Goal: Task Accomplishment & Management: Complete application form

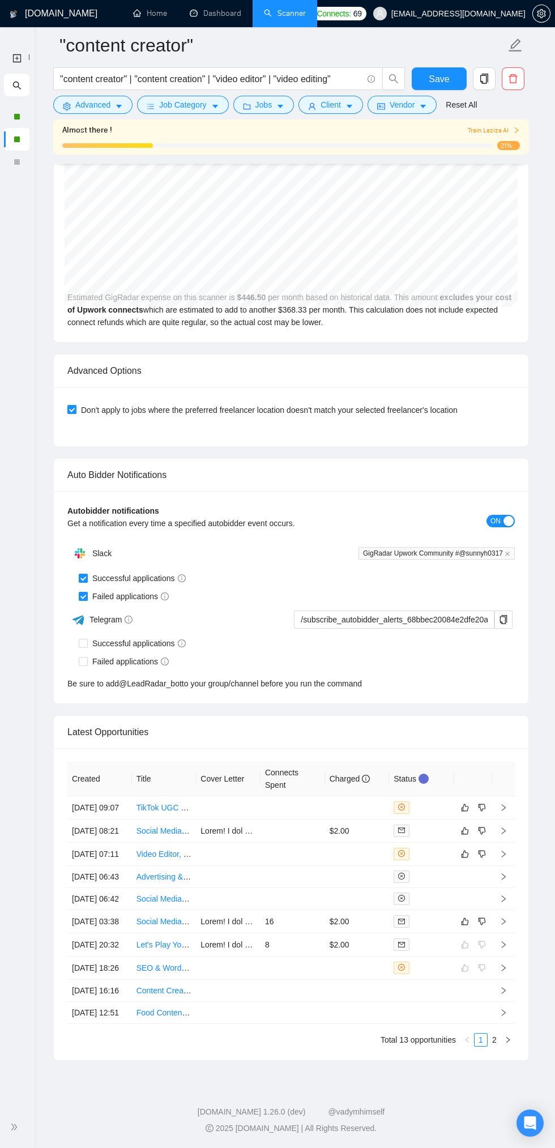
scroll to position [2663, 0]
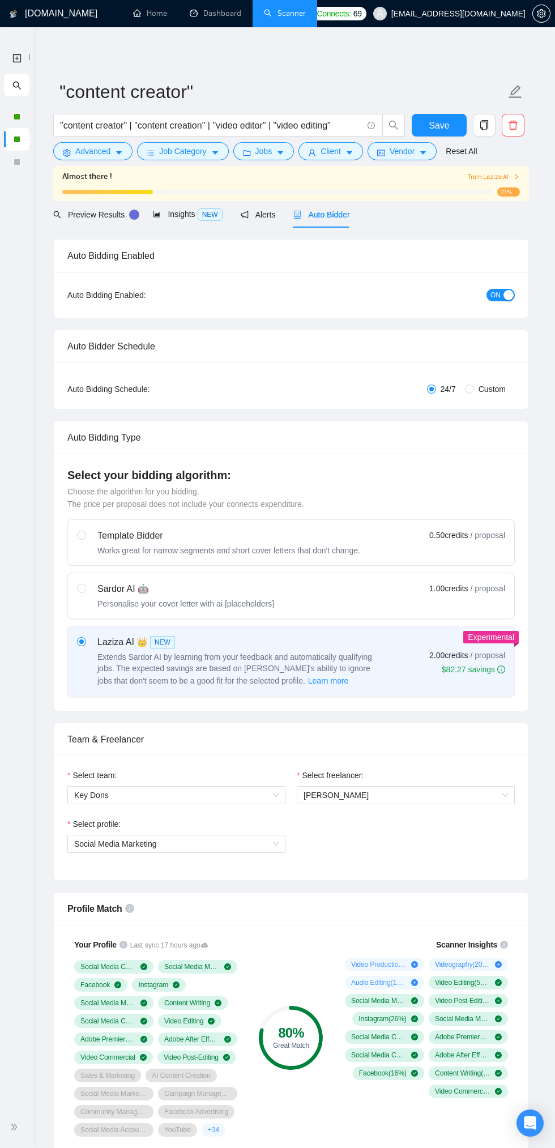
click at [16, 1126] on icon "double-right" at bounding box center [14, 1127] width 8 height 8
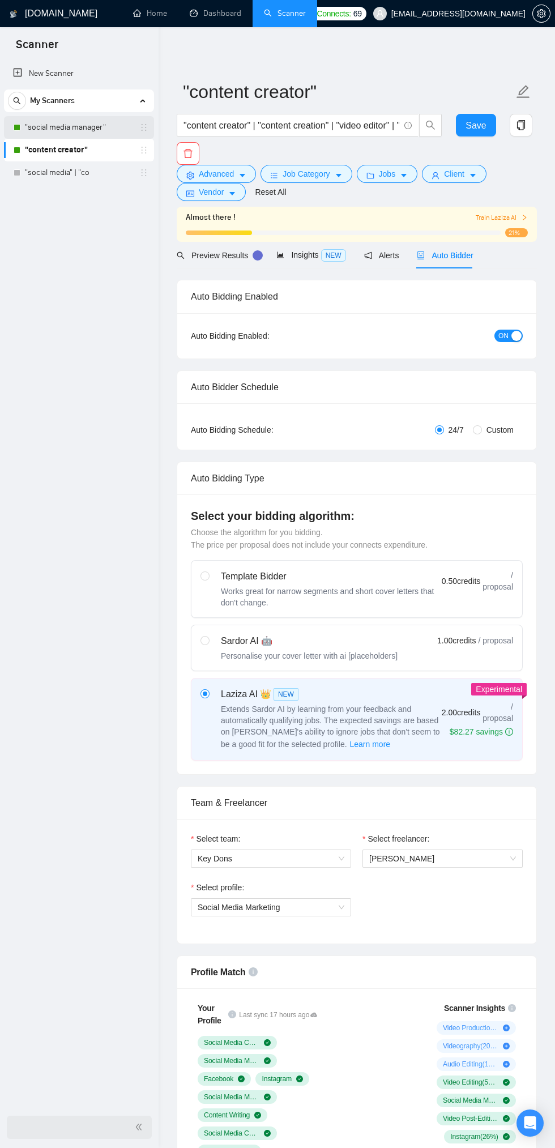
click at [70, 131] on link ""social media manager"" at bounding box center [79, 127] width 108 height 23
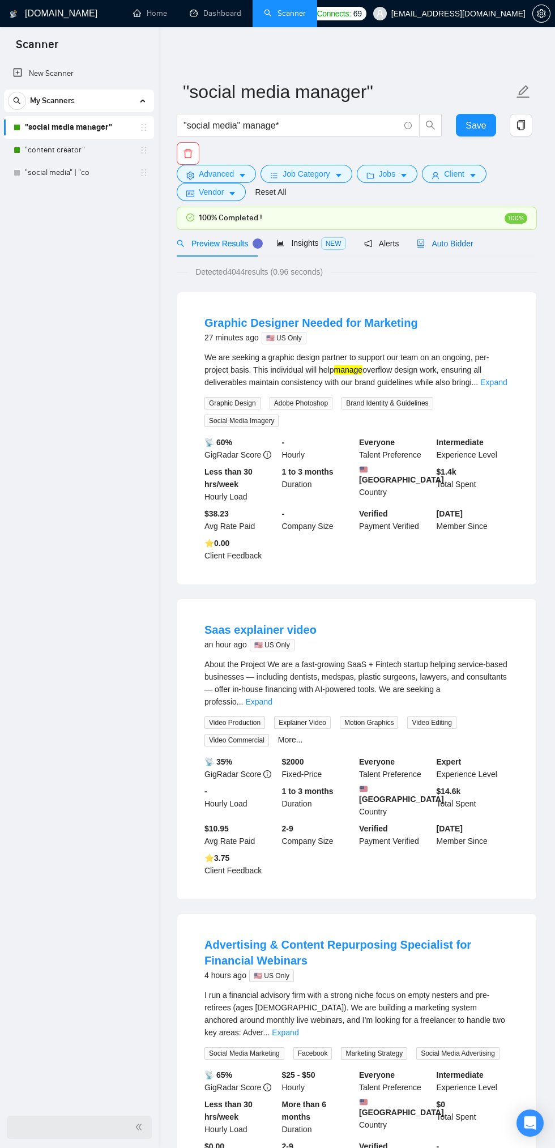
click at [453, 241] on span "Auto Bidder" at bounding box center [445, 243] width 56 height 9
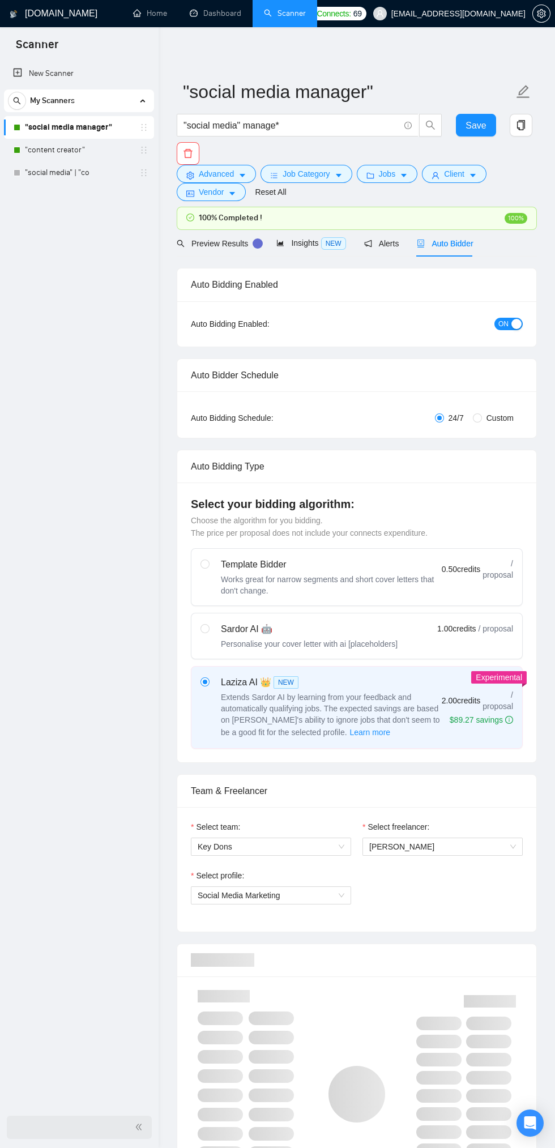
checkbox input "true"
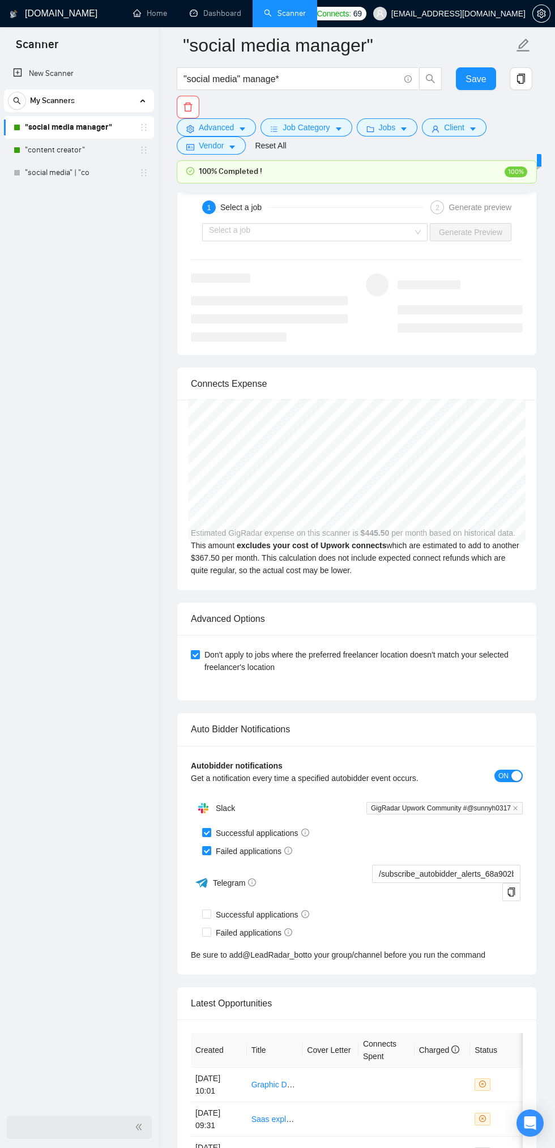
scroll to position [2832, 0]
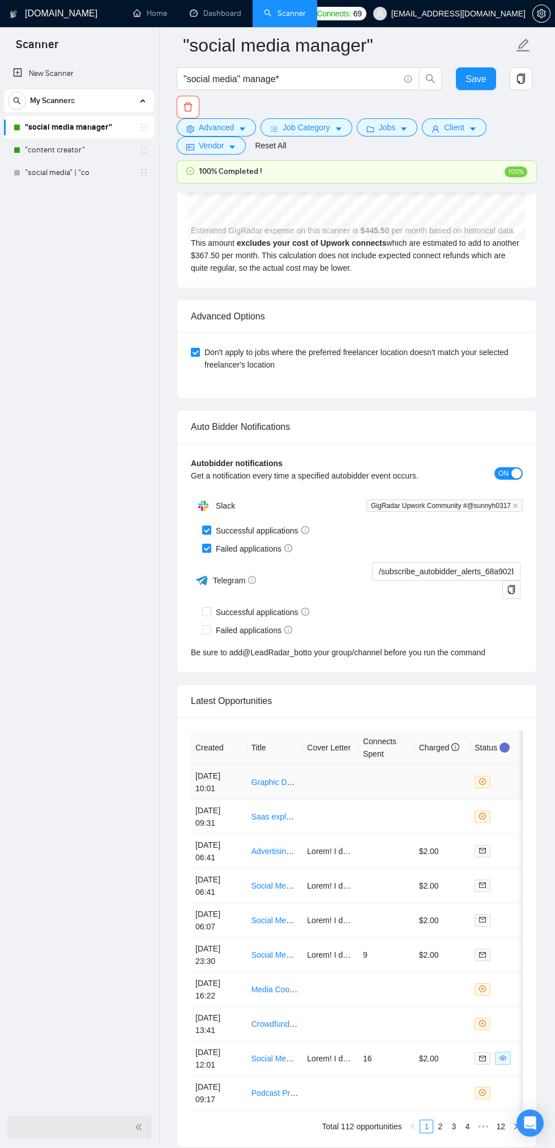
click at [344, 787] on td at bounding box center [330, 782] width 56 height 35
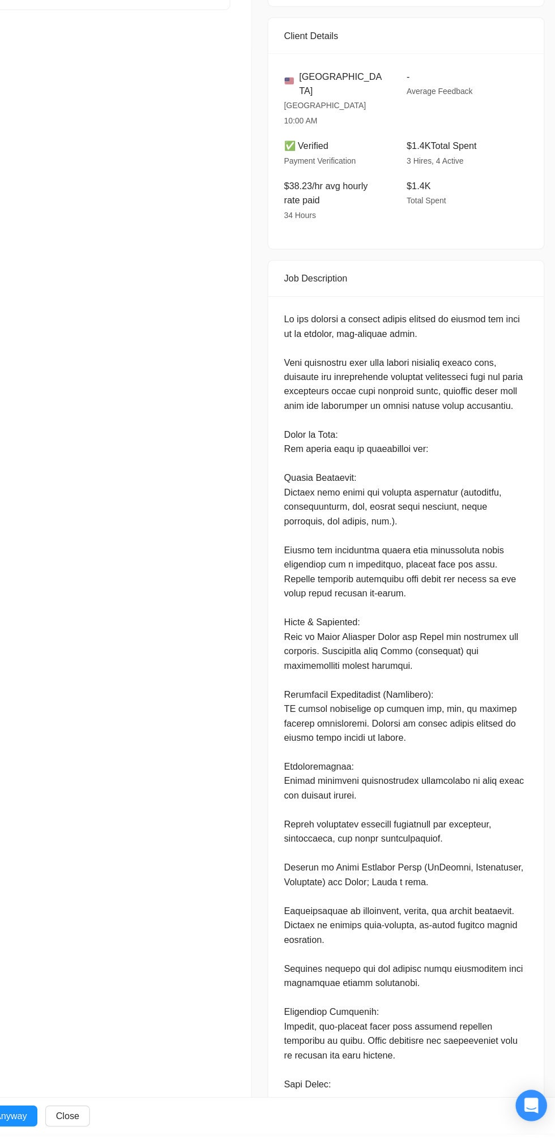
scroll to position [2832, 0]
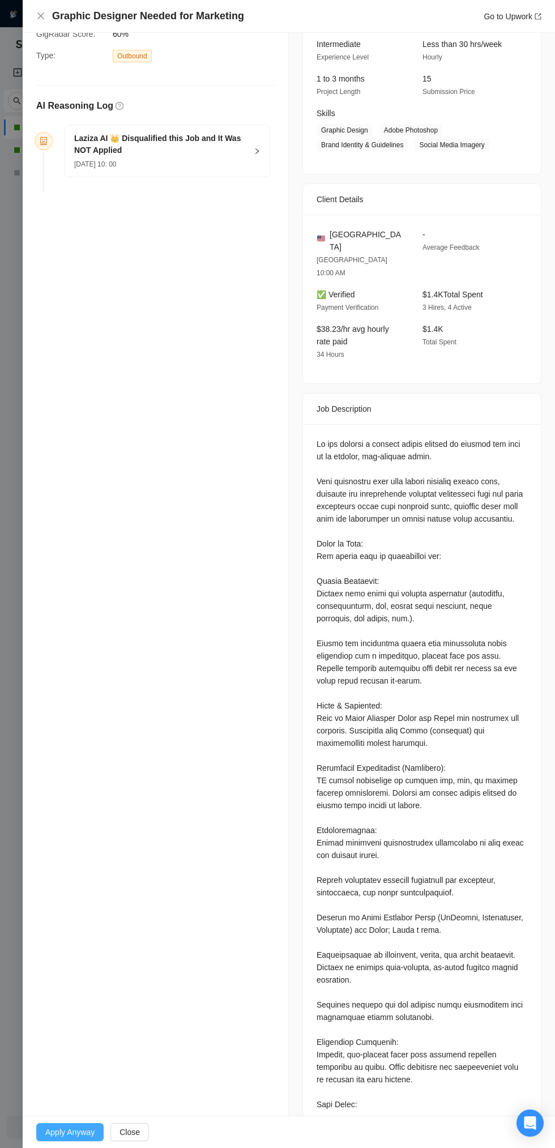
click at [67, 1138] on span "Apply Anyway" at bounding box center [69, 1132] width 49 height 12
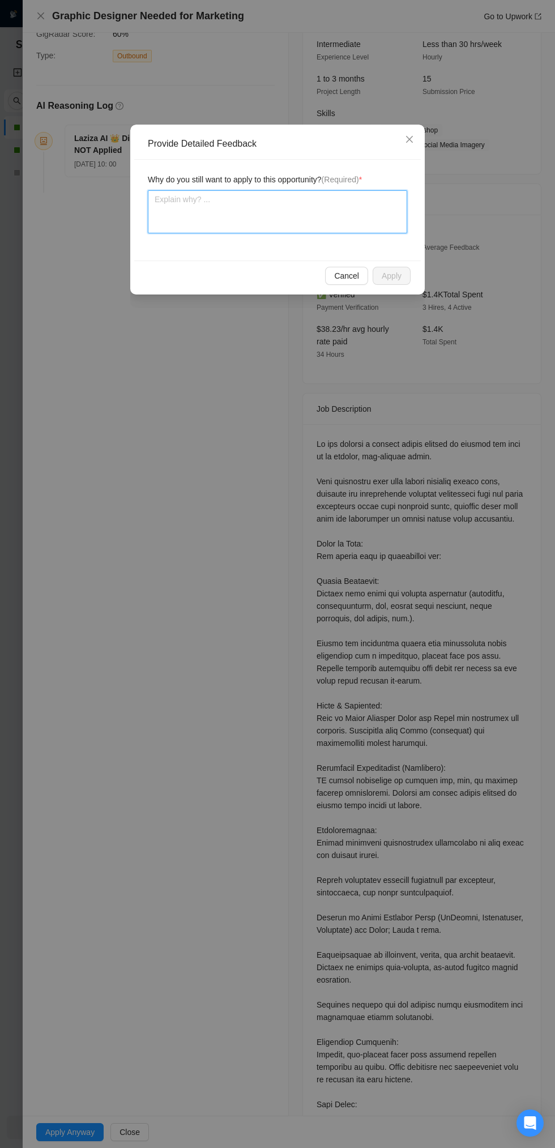
click at [232, 201] on textarea at bounding box center [277, 211] width 259 height 43
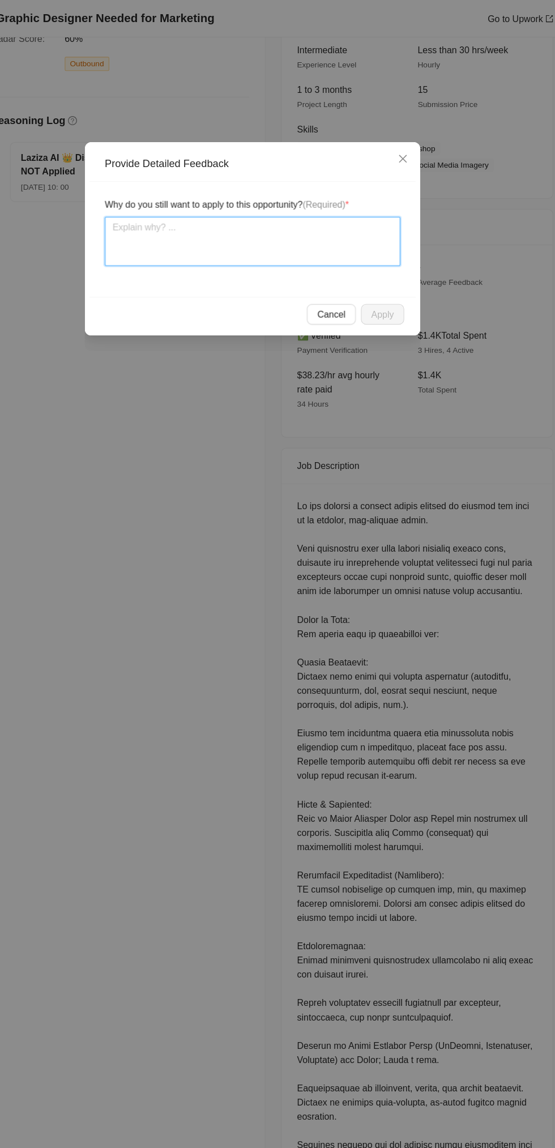
click at [187, 204] on textarea at bounding box center [277, 211] width 259 height 43
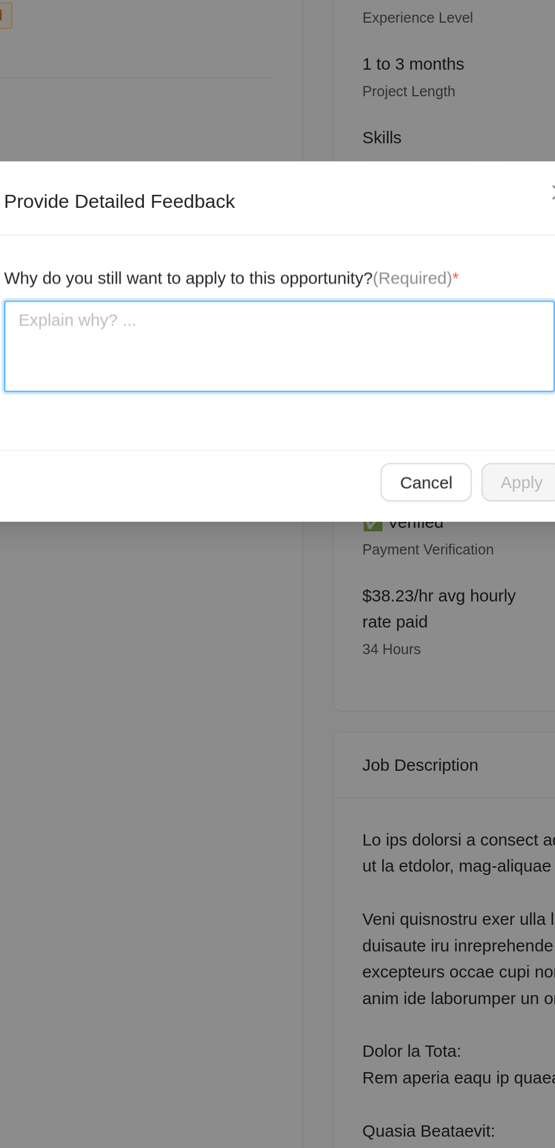
type textarea "I"
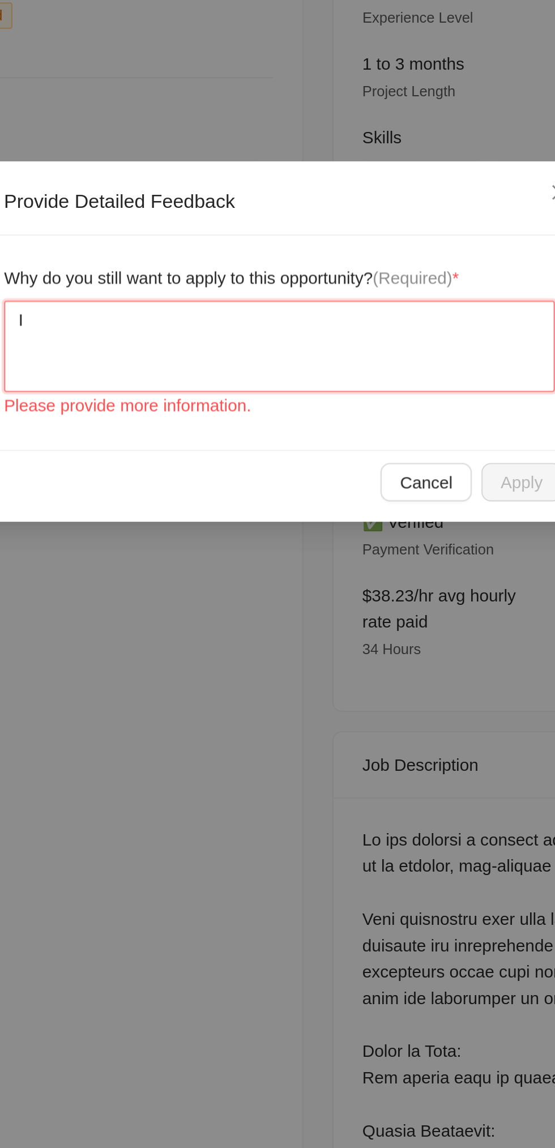
type textarea "I"
type textarea "I h"
type textarea "I ha"
type textarea "I hav"
type textarea "I have"
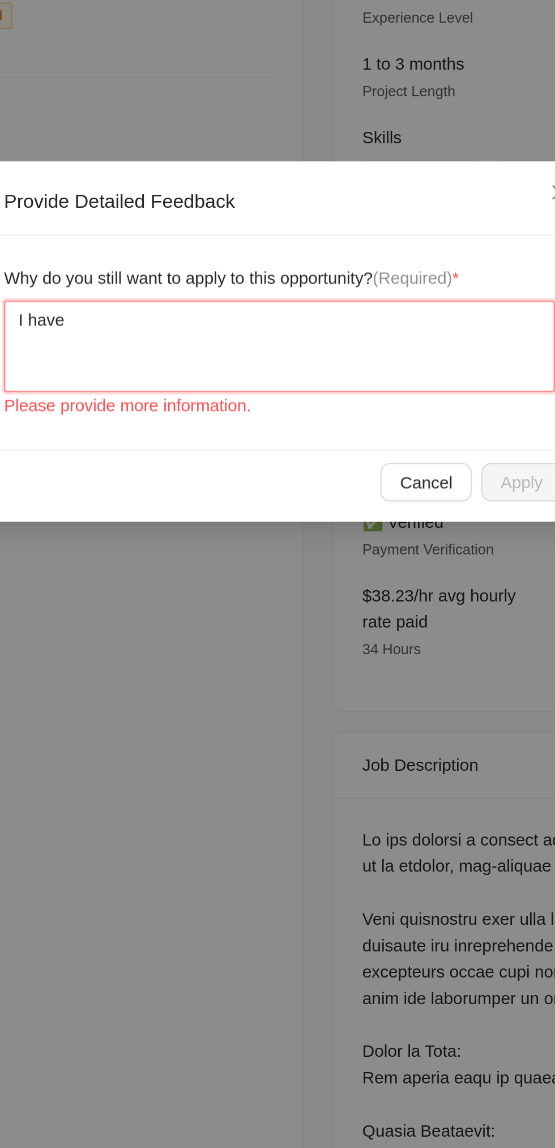
type textarea "I have"
type textarea "I have s"
type textarea "I have so"
type textarea "I have som"
type textarea "I have some"
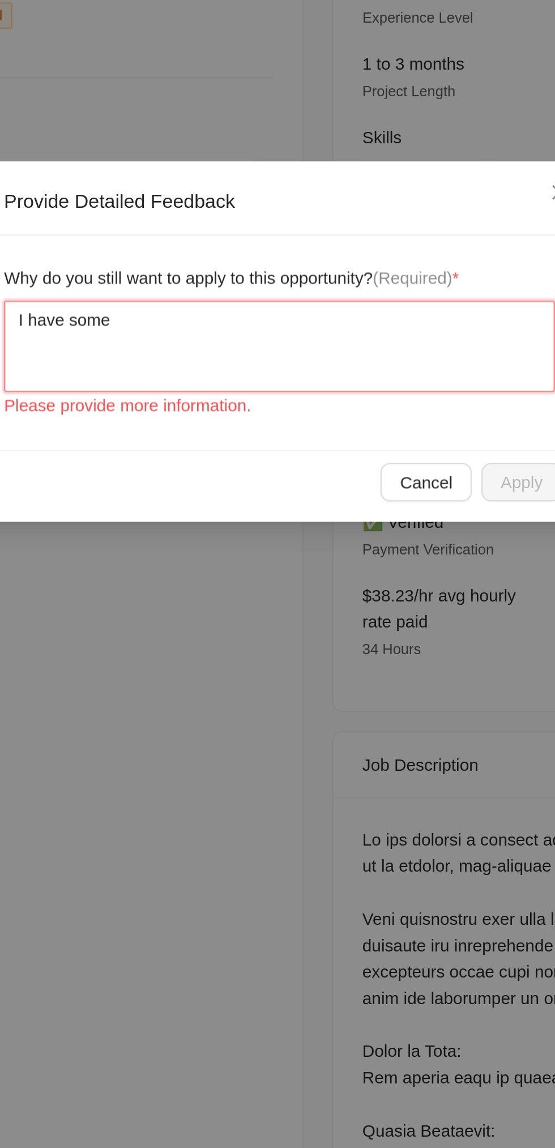
type textarea "I have some"
type textarea "I have some o"
type textarea "I have some of"
type textarea "I have some of t"
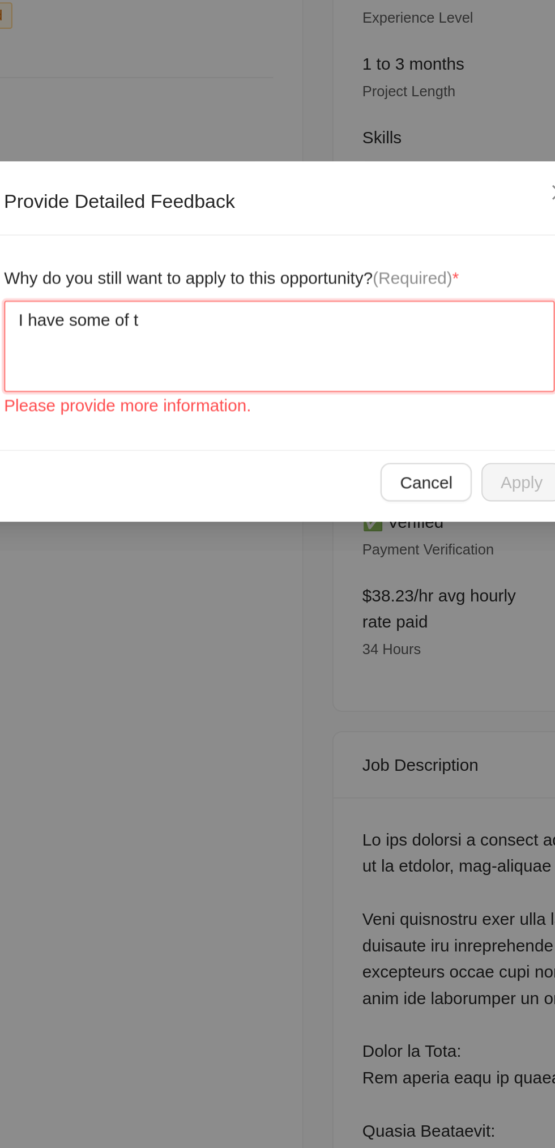
type textarea "I have some of th"
type textarea "I have some of the"
type textarea "I have some of the s"
type textarea "I have some of the sk"
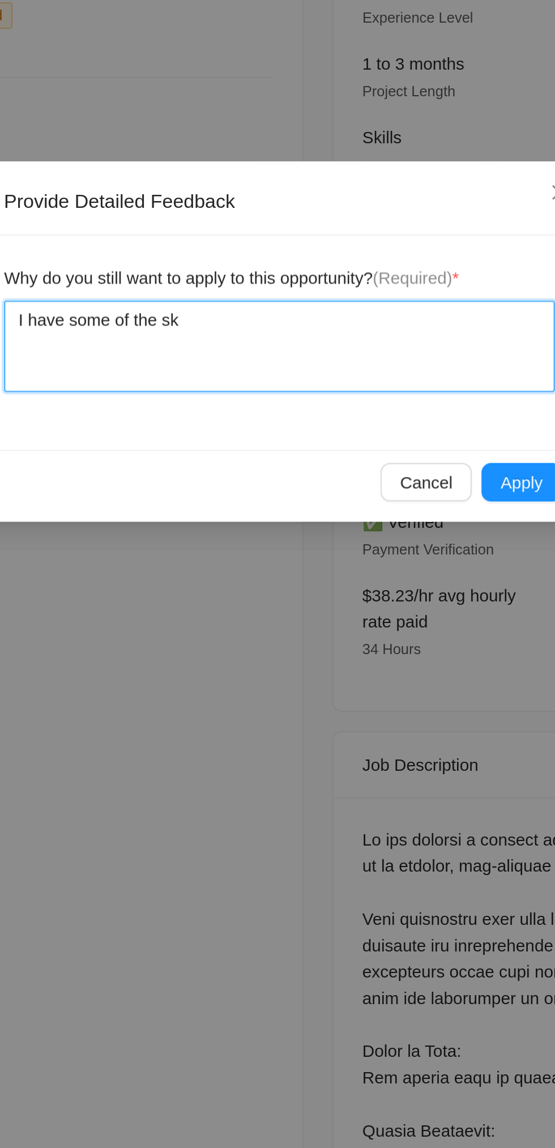
type textarea "I have some of the ski"
type textarea "I have some of the skil"
type textarea "I have some of the skill"
type textarea "I have some of the skills"
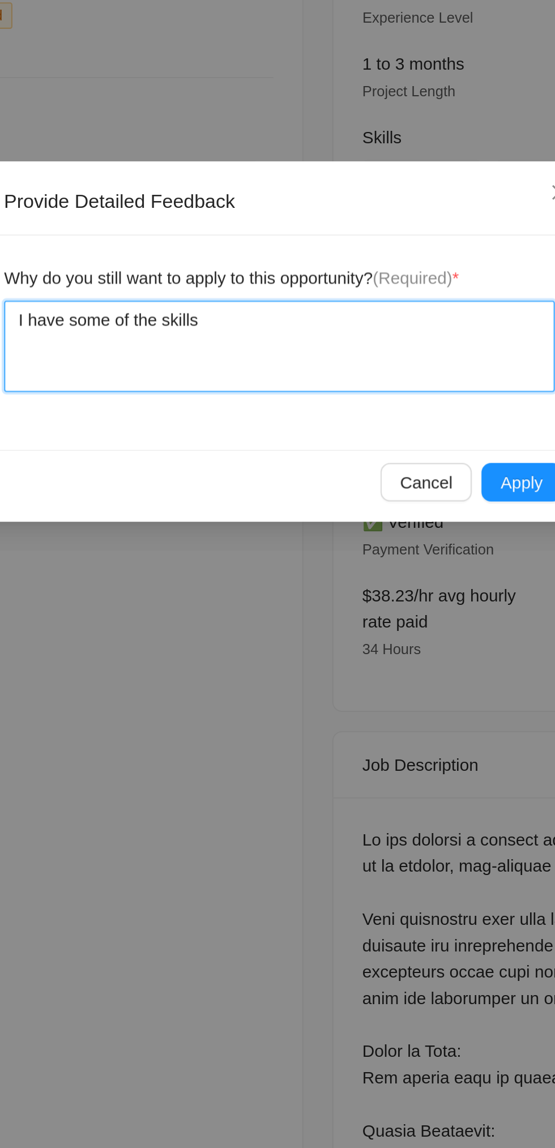
type textarea "I have some of the skills r"
type textarea "I have some of the skills re"
type textarea "I have some of the skills req"
type textarea "I have some of the skills requ"
type textarea "I have some of the skills requi"
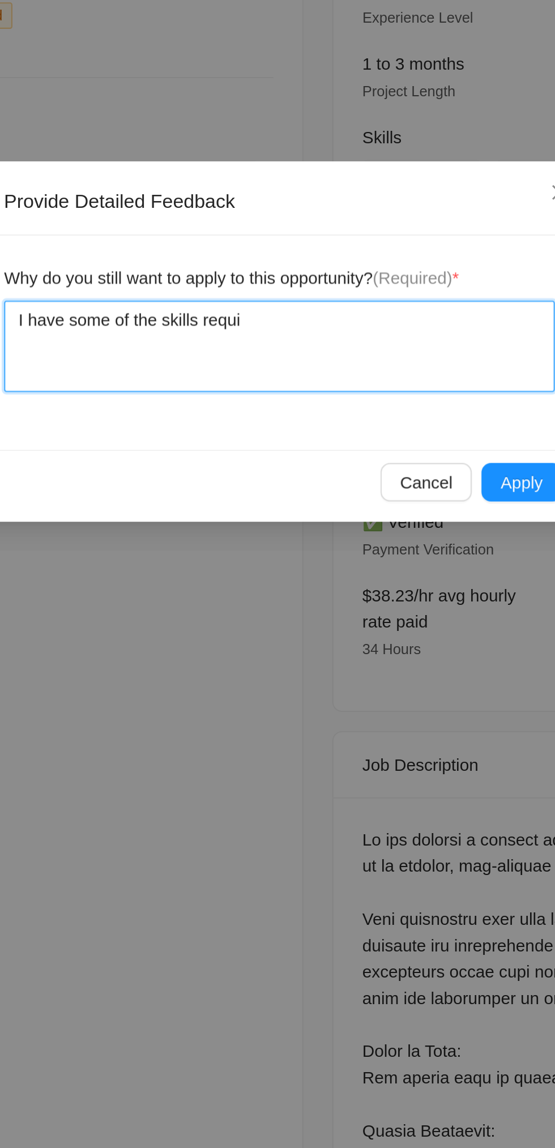
type textarea "I have some of the skills requir"
type textarea "I have some of the skills require"
type textarea "I have some of the skills required"
click at [160, 201] on textarea "I have some of the skills required" at bounding box center [277, 211] width 259 height 43
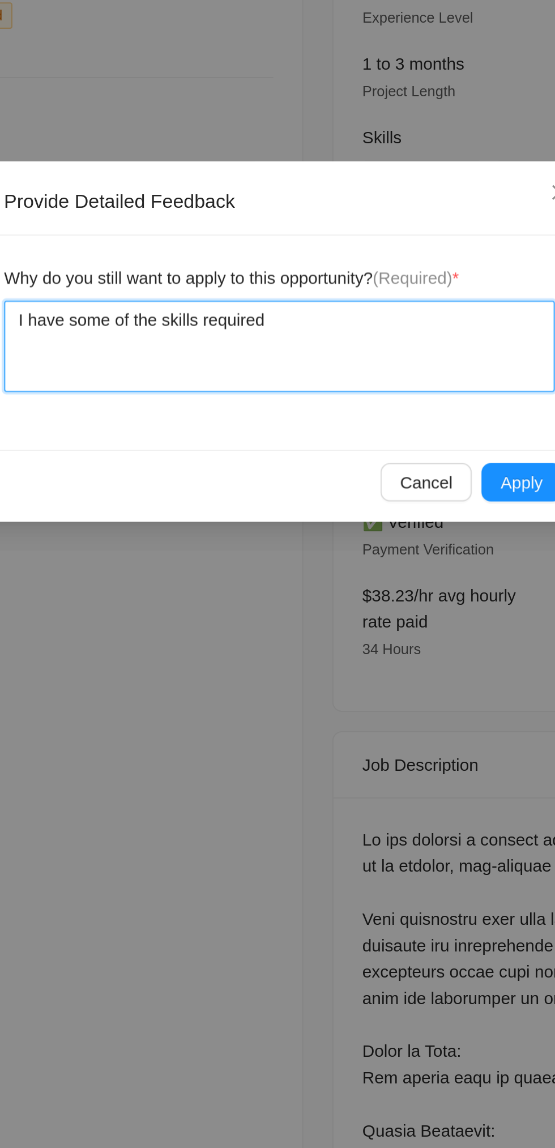
type textarea "I (have some of the skills required"
type textarea "I (Shave some of the skills required"
type textarea "I (Suhave some of the skills required"
type textarea "I (Sunhave some of the skills required"
type textarea "I (Sunnhave some of the skills required"
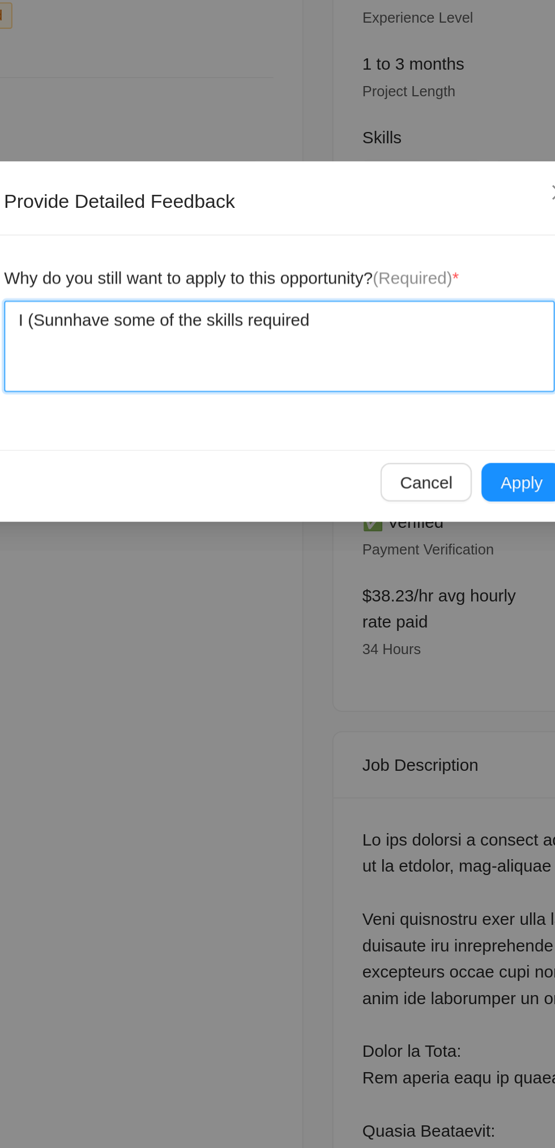
type textarea "I (Sunnyhave some of the skills required"
type textarea "I (Sunny)have some of the skills required"
type textarea "I (Sunny) have some of the skills required"
click at [331, 199] on textarea "I (Sunny) have some of the skills required" at bounding box center [277, 211] width 259 height 43
click at [181, 200] on textarea "I (Sunny) have some of the skills required" at bounding box center [277, 211] width 259 height 43
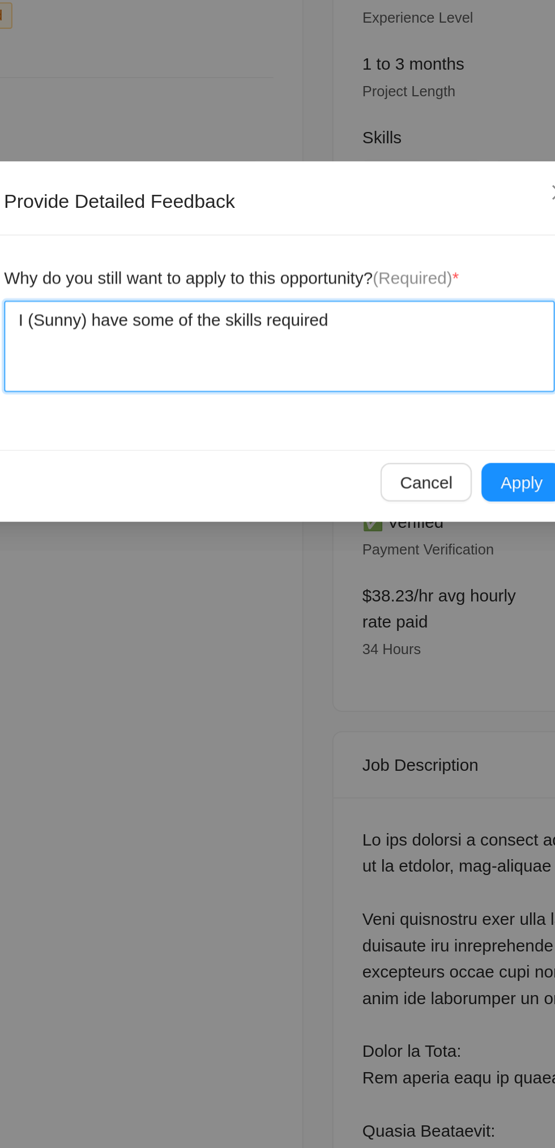
click at [182, 200] on textarea "I (Sunny) have some of the skills required" at bounding box center [277, 211] width 259 height 43
type textarea "I (Sunny ) have some of the skills required"
type textarea "I (Sunny H) have some of the skills required"
type textarea "I (Sunny Ha) have some of the skills required"
type textarea "I (Sunny Har) have some of the skills required"
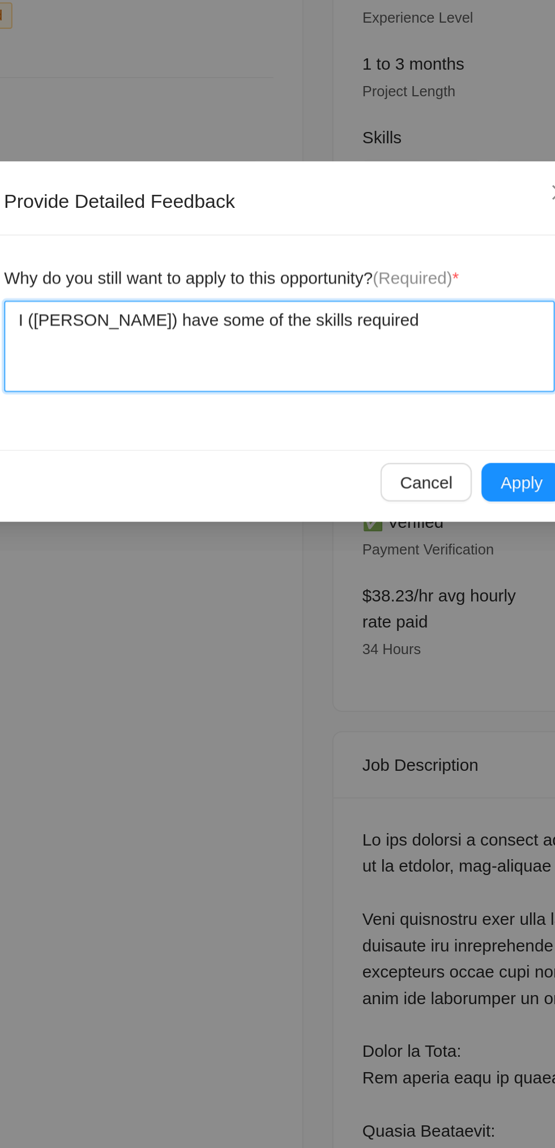
type textarea "I (Sunny Hari) have some of the skills required"
click at [346, 198] on textarea "I (Sunny Hari) have some of the skills required" at bounding box center [277, 211] width 259 height 43
type textarea "I (Sunny Hari) have some of the skills required t"
type textarea "I (Sunny Hari) have some of the skills required"
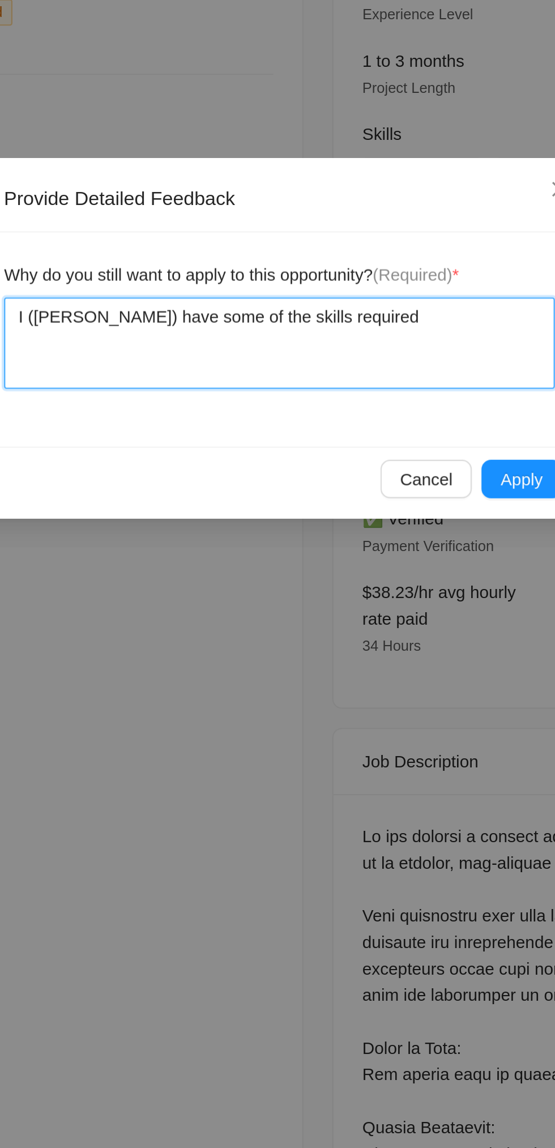
click at [349, 203] on textarea "I (Sunny Hari) have some of the skills required" at bounding box center [277, 211] width 259 height 43
type textarea "I (Sunny Hari) have some of the skills required t"
type textarea "I (Sunny Hari) have some of the skills required th"
type textarea "I (Sunny Hari) have some of the skills required tha"
type textarea "I (Sunny Hari) have some of the skills required that"
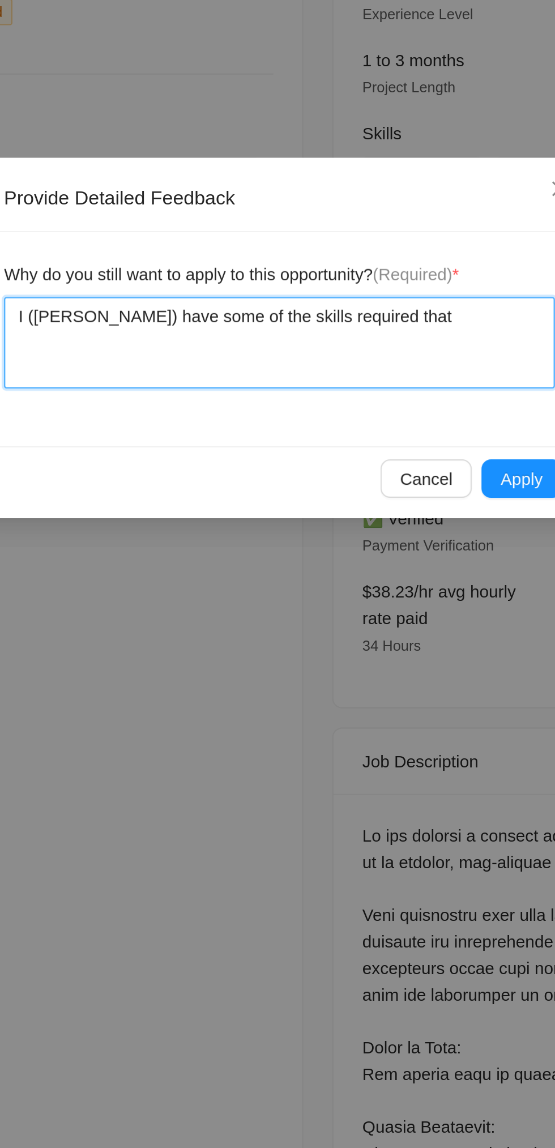
type textarea "I (Sunny Hari) have some of the skills required that"
type textarea "I (Sunny Hari) have some of the skills required that a"
type textarea "I (Sunny Hari) have some of the skills required that ar"
type textarea "I (Sunny Hari) have some of the skills required that are"
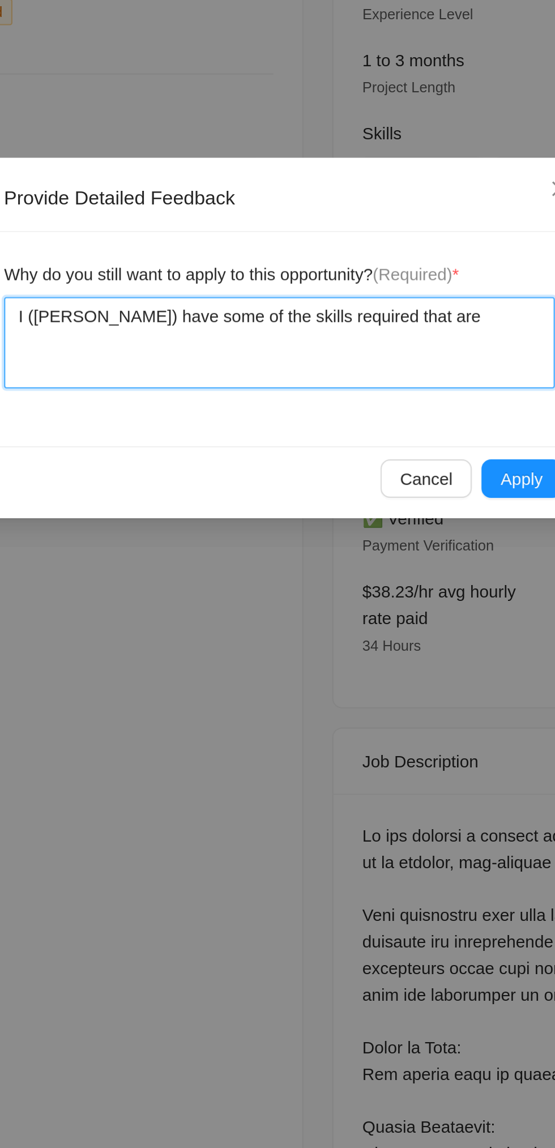
type textarea "I (Sunny Hari) have some of the skills required that are n"
type textarea "I (Sunny Hari) have some of the skills required that are no"
type textarea "I (Sunny Hari) have some of the skills required that are not"
type textarea "I (Sunny Hari) have some of the skills required that are not i"
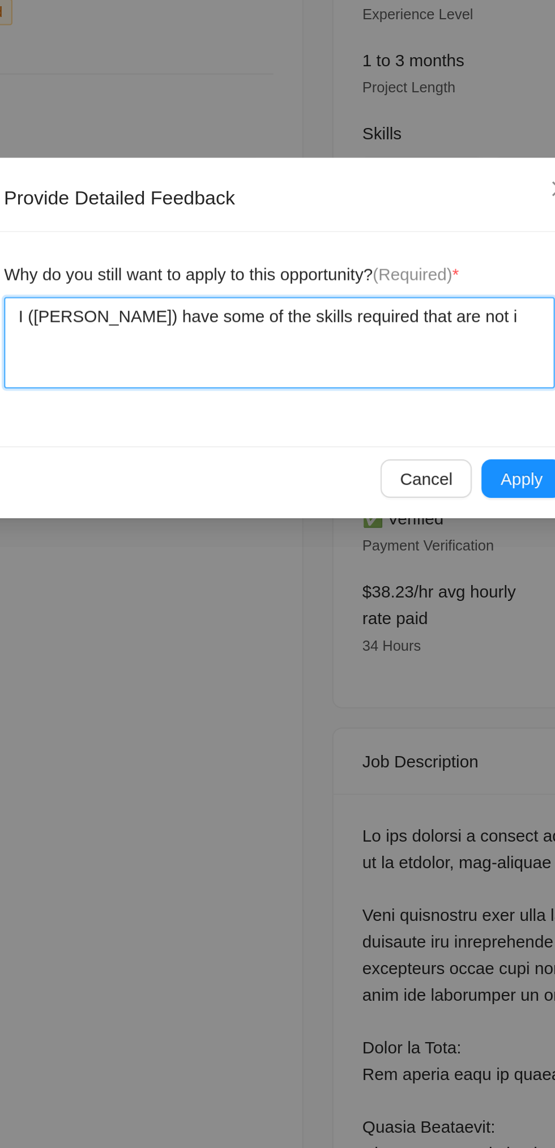
type textarea "I (Sunny Hari) have some of the skills required that are not in"
type textarea "I (Sunny Hari) have some of the skills required that are not in m"
type textarea "I (Sunny Hari) have some of the skills required that are not in my"
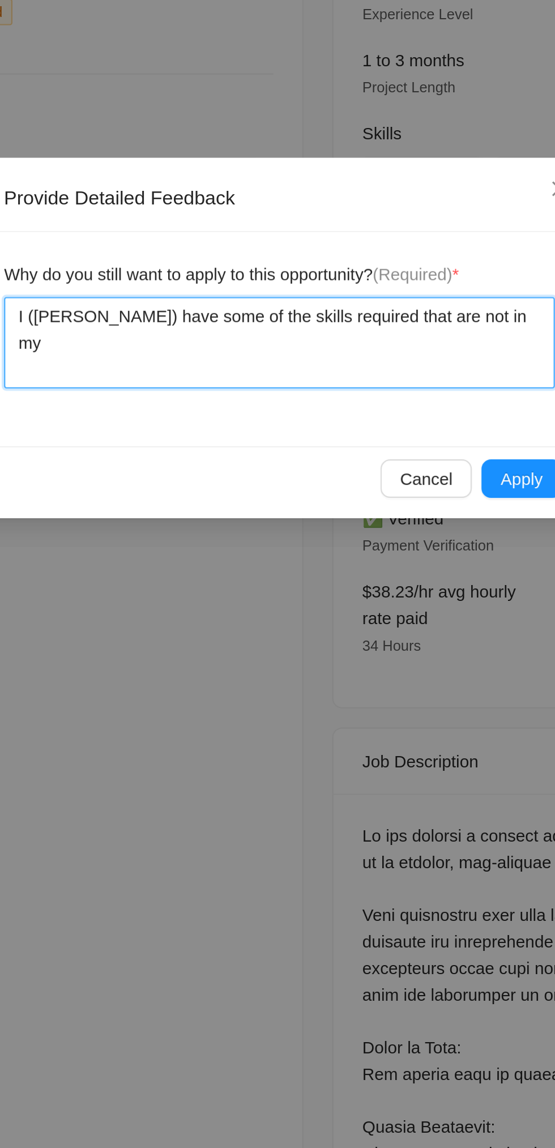
type textarea "I (Sunny Hari) have some of the skills required that are not in my p"
type textarea "I (Sunny Hari) have some of the skills required that are not in my pr"
type textarea "I (Sunny Hari) have some of the skills required that are not in my pro"
type textarea "I (Sunny Hari) have some of the skills required that are not in my prof"
type textarea "I (Sunny Hari) have some of the skills required that are not in my profi"
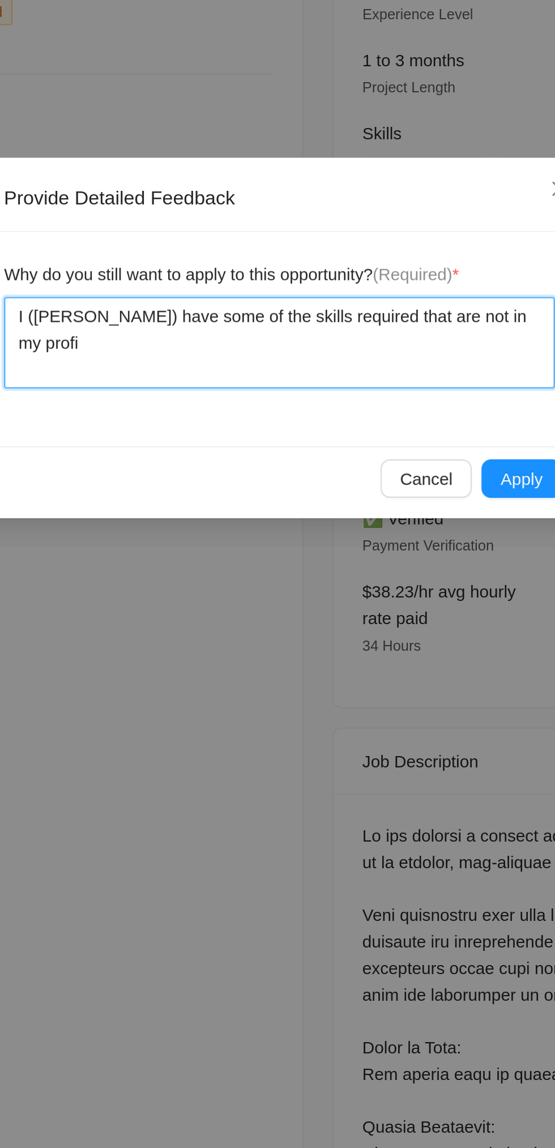
type textarea "I (Sunny Hari) have some of the skills required that are not in my profil"
type textarea "I (Sunny Hari) have some of the skills required that are not in my profile"
type textarea "I (Sunny Hari) have some of the skills required that are not in my profile."
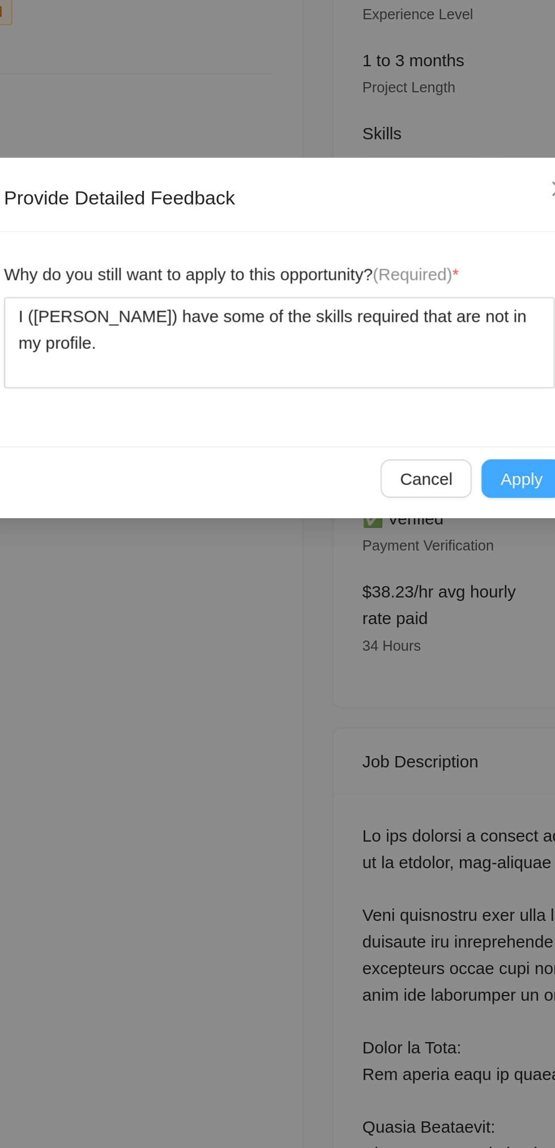
click at [391, 277] on span "Apply" at bounding box center [392, 276] width 20 height 12
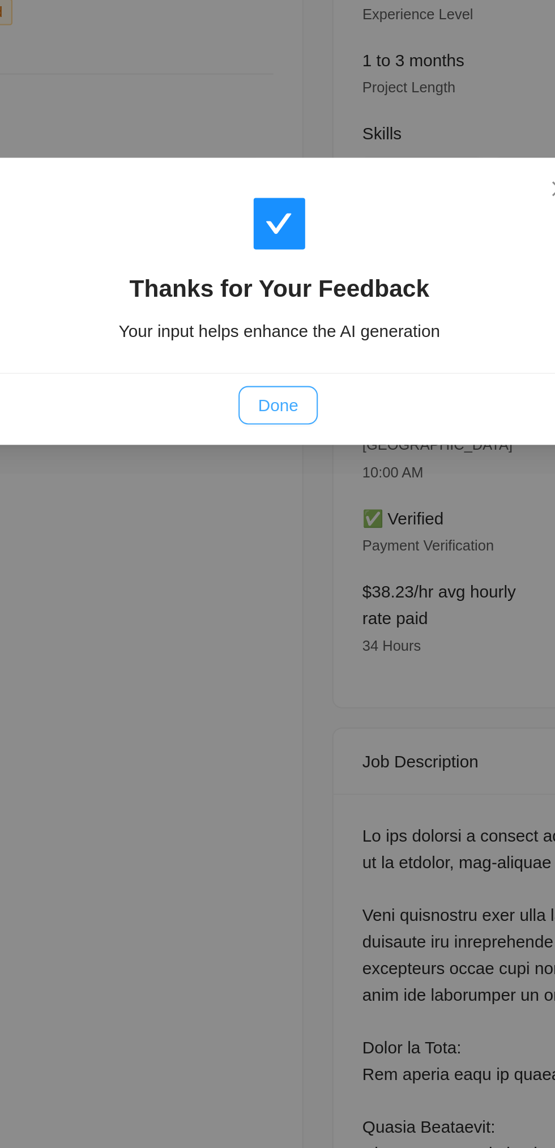
click at [268, 245] on span "Done" at bounding box center [276, 241] width 19 height 12
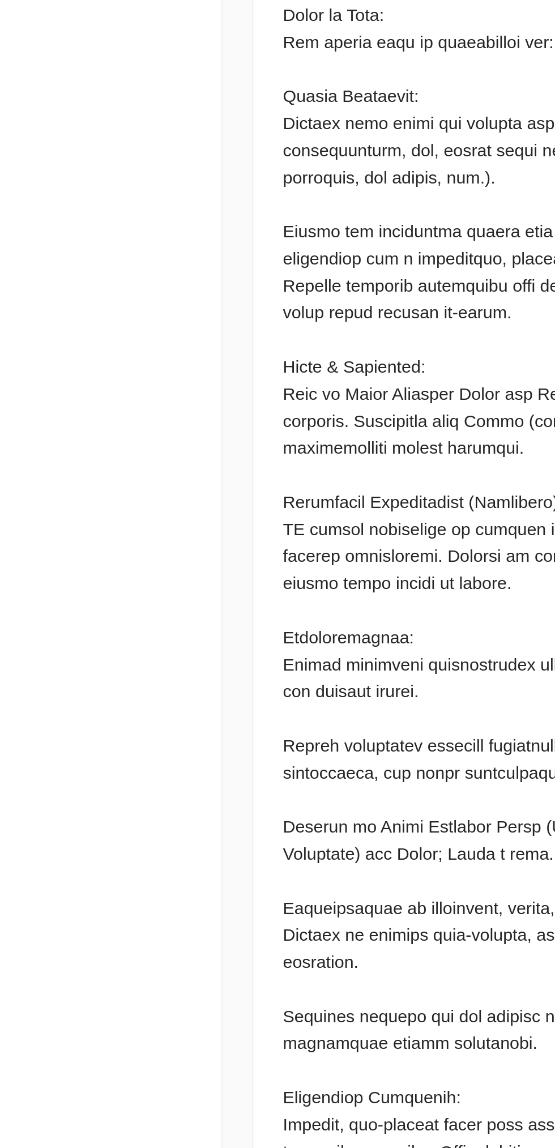
scroll to position [199, 0]
